Goal: Information Seeking & Learning: Learn about a topic

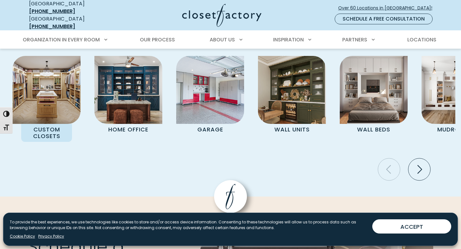
scroll to position [1584, 0]
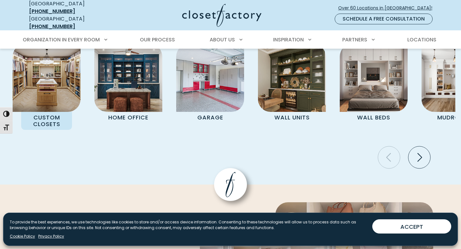
click at [55, 67] on img "Pages Gallery" at bounding box center [47, 78] width 68 height 68
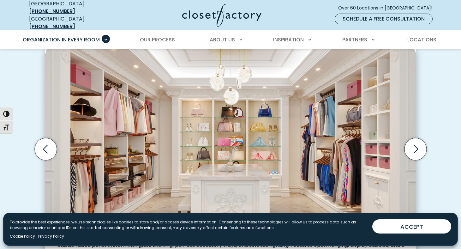
scroll to position [199, 0]
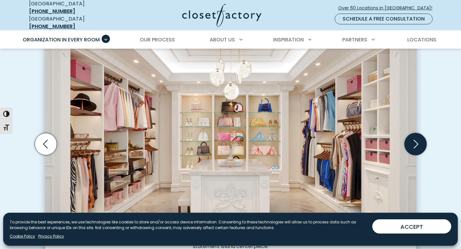
click at [414, 139] on icon "Next slide" at bounding box center [415, 144] width 22 height 22
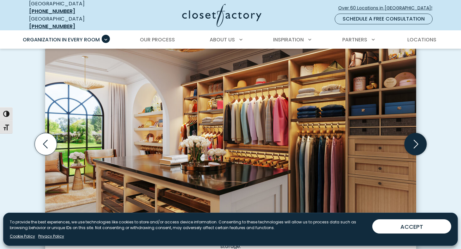
click at [414, 139] on icon "Next slide" at bounding box center [415, 144] width 22 height 22
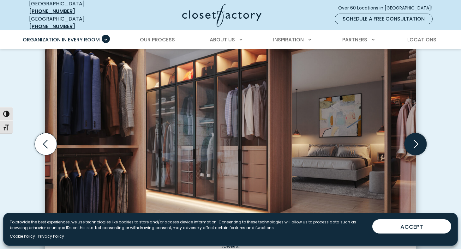
click at [414, 139] on icon "Next slide" at bounding box center [415, 144] width 22 height 22
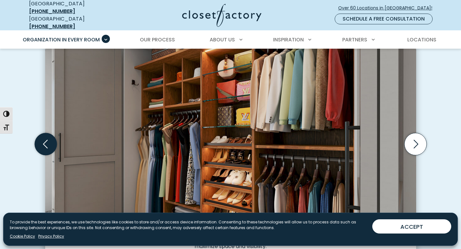
click at [50, 141] on icon "Previous slide" at bounding box center [45, 144] width 22 height 22
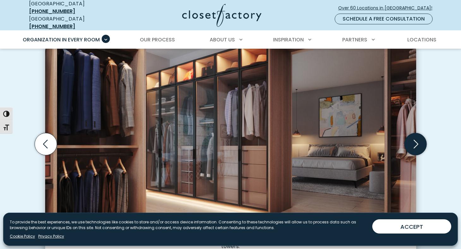
click at [413, 142] on icon "Next slide" at bounding box center [415, 144] width 22 height 22
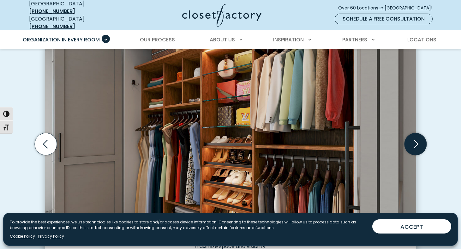
click at [413, 142] on icon "Next slide" at bounding box center [415, 144] width 22 height 22
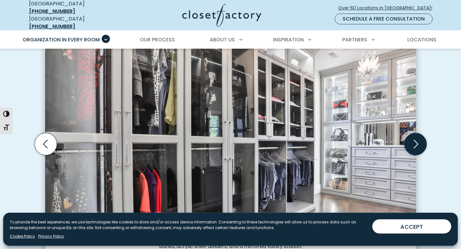
click at [413, 142] on icon "Next slide" at bounding box center [415, 144] width 22 height 22
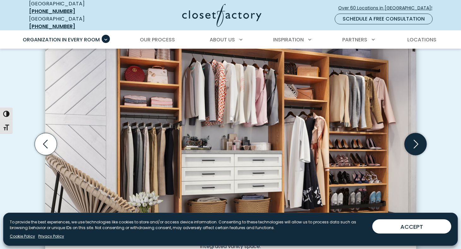
click at [413, 142] on icon "Next slide" at bounding box center [415, 144] width 22 height 22
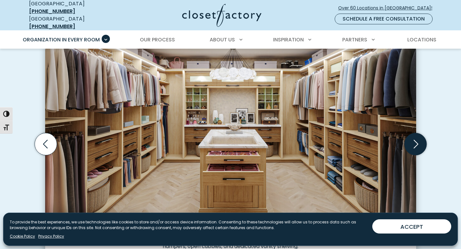
click at [413, 142] on icon "Next slide" at bounding box center [415, 144] width 22 height 22
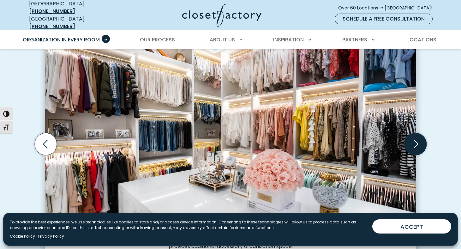
click at [413, 142] on icon "Next slide" at bounding box center [415, 144] width 22 height 22
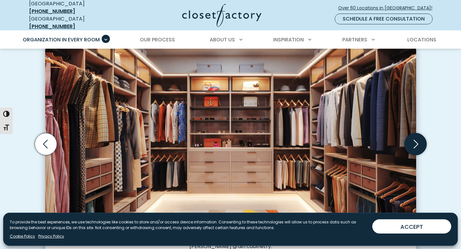
click at [413, 142] on icon "Next slide" at bounding box center [415, 144] width 22 height 22
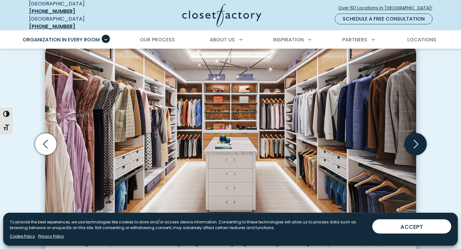
click at [413, 142] on icon "Next slide" at bounding box center [415, 144] width 22 height 22
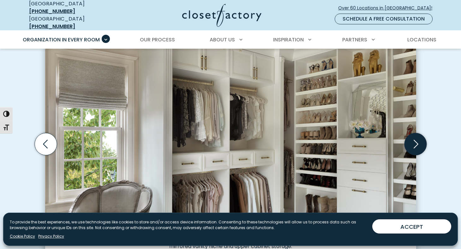
click at [413, 142] on icon "Next slide" at bounding box center [415, 144] width 22 height 22
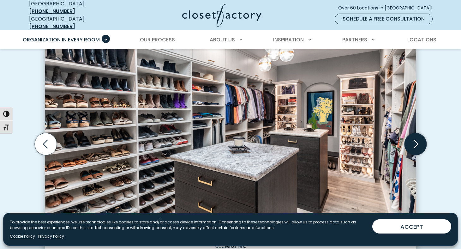
click at [413, 142] on icon "Next slide" at bounding box center [415, 144] width 22 height 22
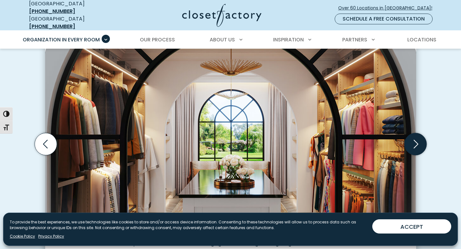
click at [413, 142] on icon "Next slide" at bounding box center [415, 144] width 22 height 22
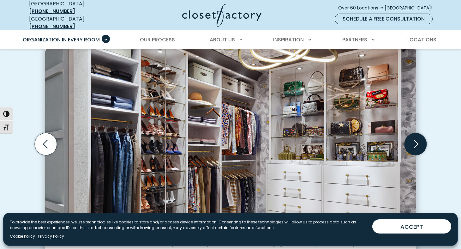
click at [413, 142] on icon "Next slide" at bounding box center [415, 144] width 22 height 22
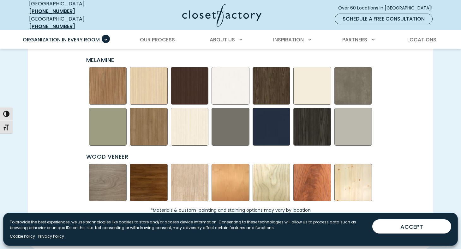
scroll to position [911, 0]
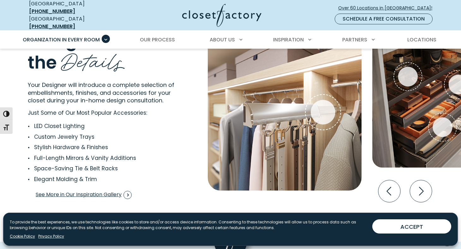
scroll to position [1173, 0]
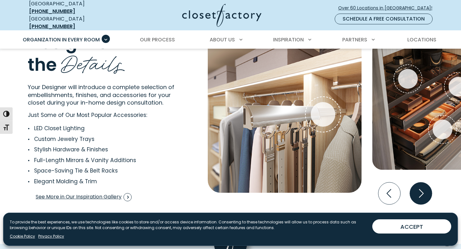
click at [418, 187] on icon "Next slide" at bounding box center [421, 193] width 22 height 22
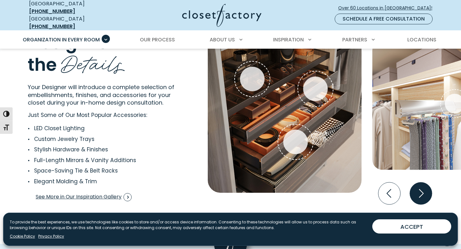
click at [418, 187] on icon "Next slide" at bounding box center [421, 193] width 22 height 22
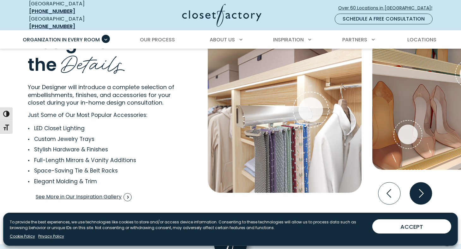
click at [418, 187] on icon "Next slide" at bounding box center [421, 193] width 22 height 22
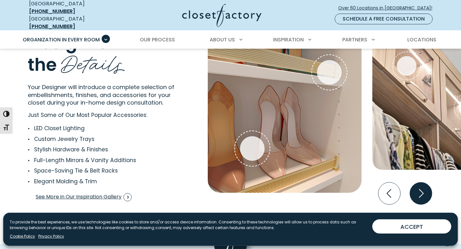
click at [418, 187] on icon "Next slide" at bounding box center [421, 193] width 22 height 22
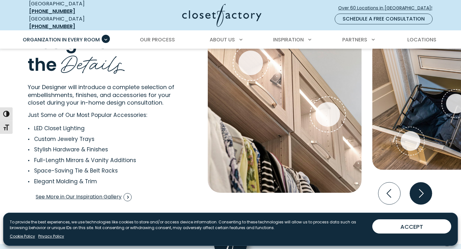
click at [418, 187] on icon "Next slide" at bounding box center [421, 193] width 22 height 22
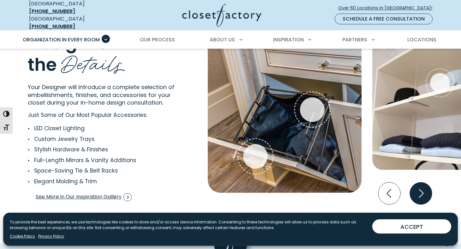
click at [418, 187] on icon "Next slide" at bounding box center [421, 193] width 22 height 22
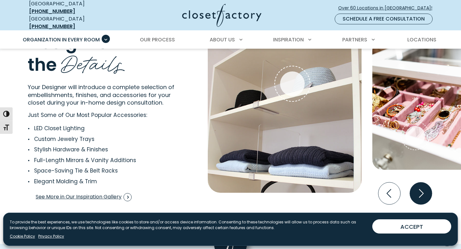
click at [418, 187] on icon "Next slide" at bounding box center [421, 193] width 22 height 22
